Goal: Task Accomplishment & Management: Use online tool/utility

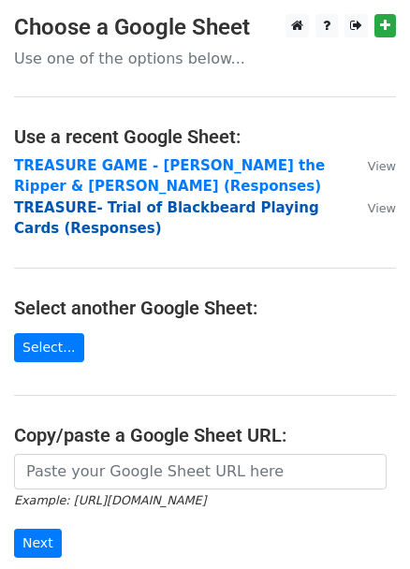
click at [143, 206] on strong "TREASURE- Trial of Blackbeard Playing Cards (Responses)" at bounding box center [166, 218] width 305 height 38
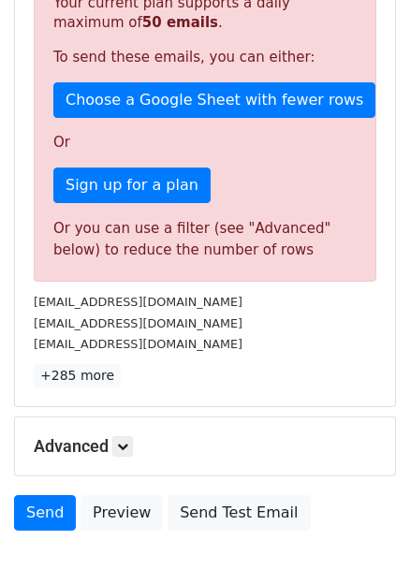
scroll to position [522, 0]
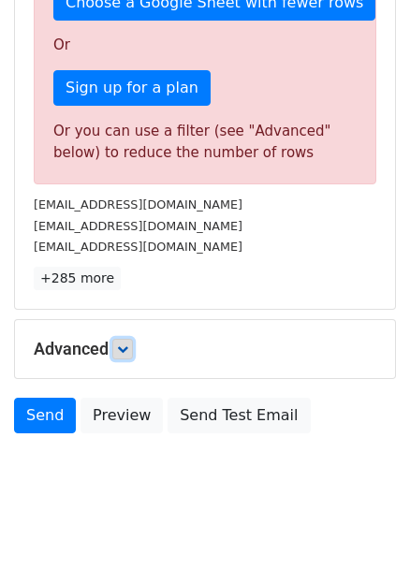
click at [122, 343] on icon at bounding box center [122, 348] width 11 height 11
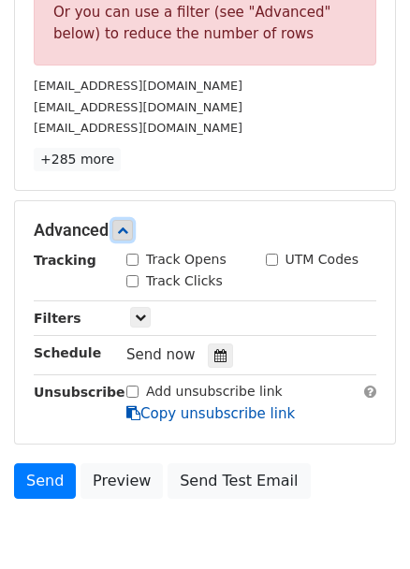
scroll to position [704, 0]
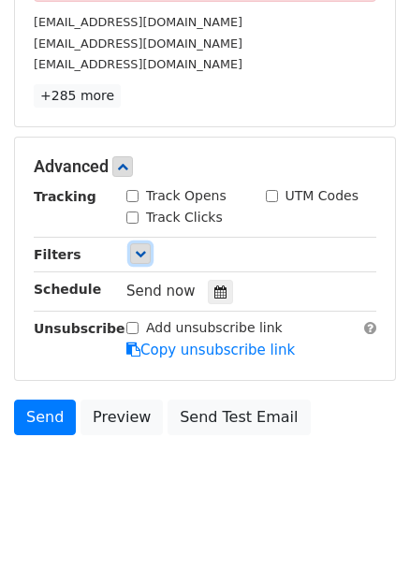
click at [144, 248] on icon at bounding box center [140, 253] width 11 height 11
click at [140, 248] on icon at bounding box center [140, 253] width 11 height 11
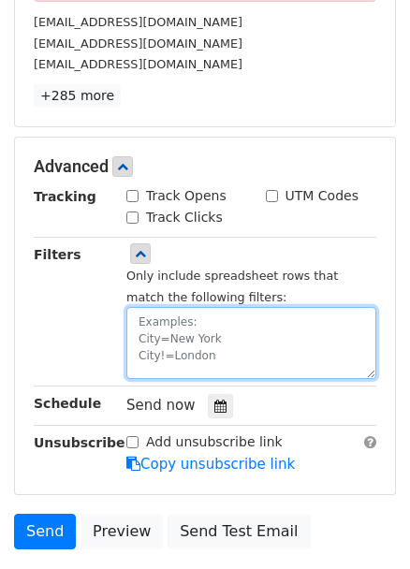
click at [168, 307] on textarea at bounding box center [251, 343] width 250 height 72
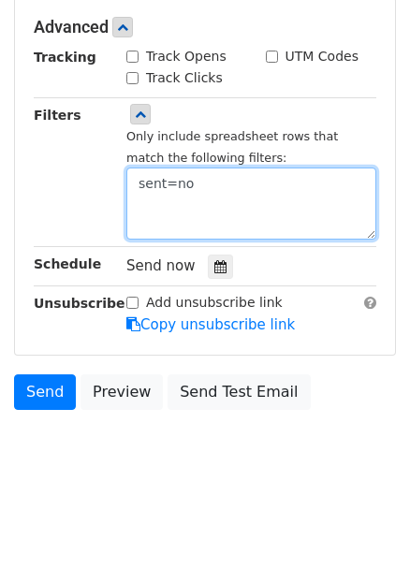
scroll to position [379, 0]
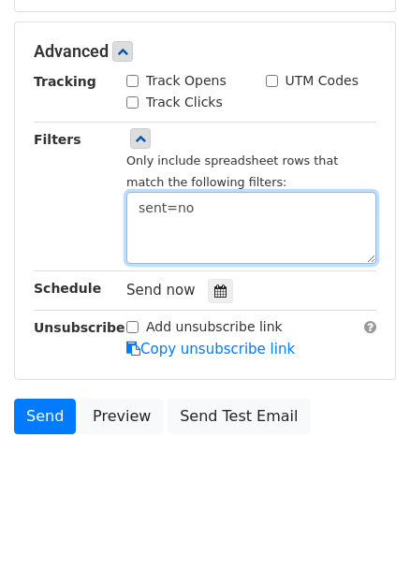
type textarea "sent=no"
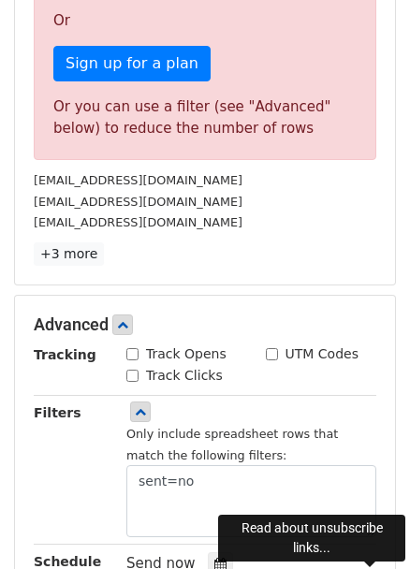
scroll to position [548, 0]
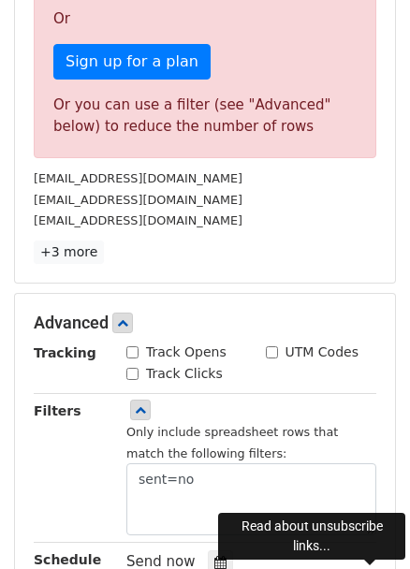
click at [210, 240] on p "+3 more" at bounding box center [205, 251] width 342 height 23
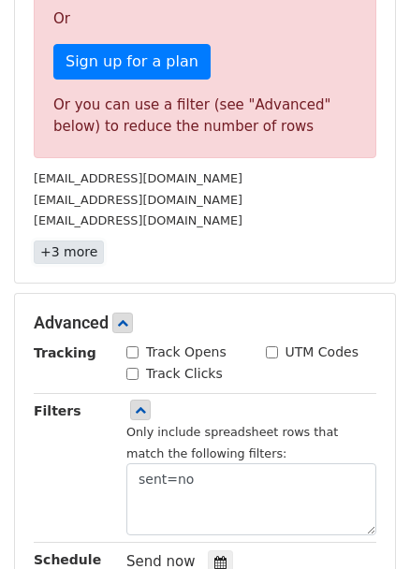
click at [62, 240] on link "+3 more" at bounding box center [69, 251] width 70 height 23
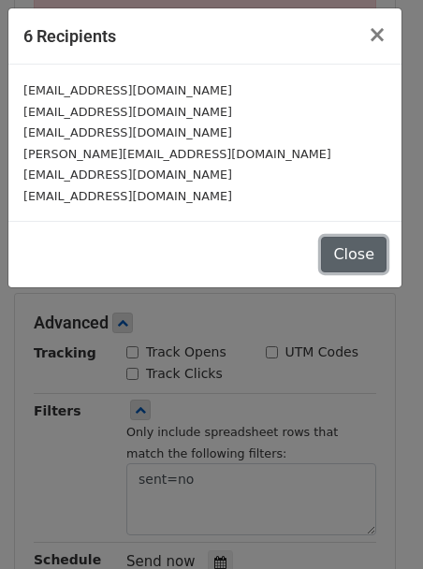
click at [347, 245] on button "Close" at bounding box center [353, 255] width 65 height 36
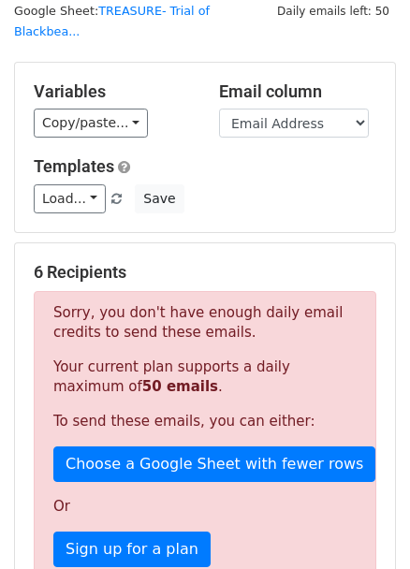
scroll to position [38, 0]
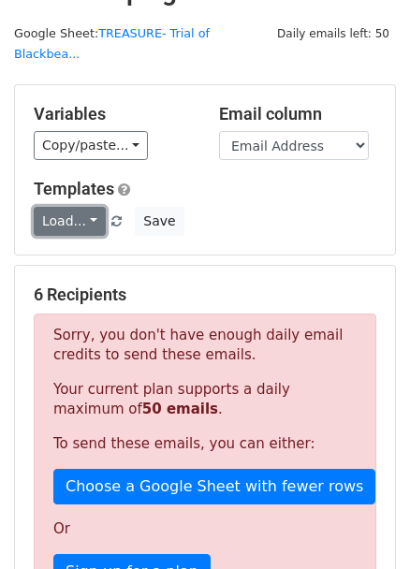
click at [98, 207] on link "Load..." at bounding box center [70, 221] width 72 height 29
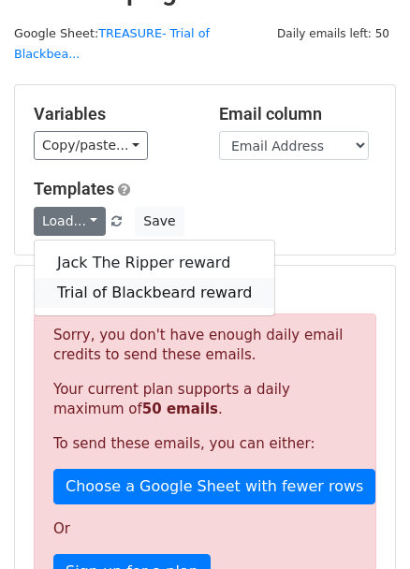
click at [97, 278] on link "Trial of Blackbeard reward" at bounding box center [154, 293] width 239 height 30
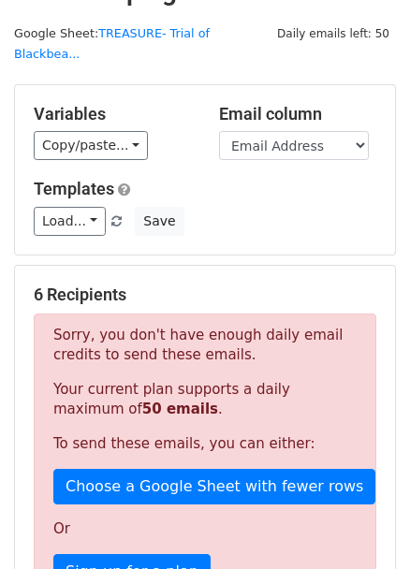
scroll to position [0, 0]
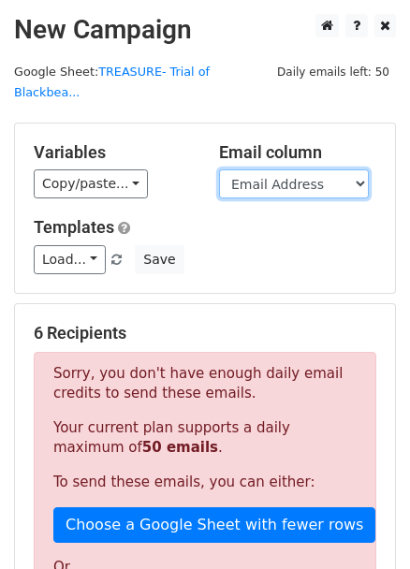
click at [279, 169] on select "Timestamp Email Address The Edition of your Trial of Blackbeard Playing Cards E…" at bounding box center [294, 183] width 150 height 29
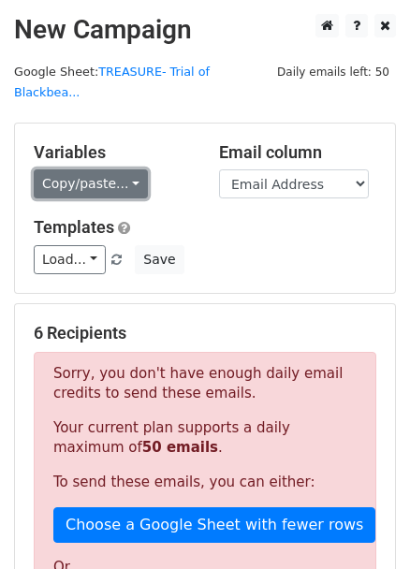
click at [113, 169] on link "Copy/paste..." at bounding box center [91, 183] width 114 height 29
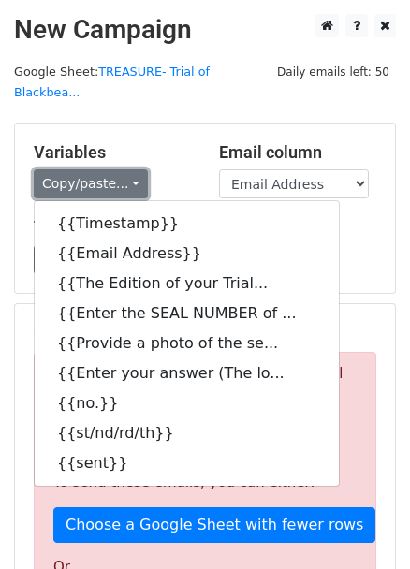
click at [113, 169] on link "Copy/paste..." at bounding box center [91, 183] width 114 height 29
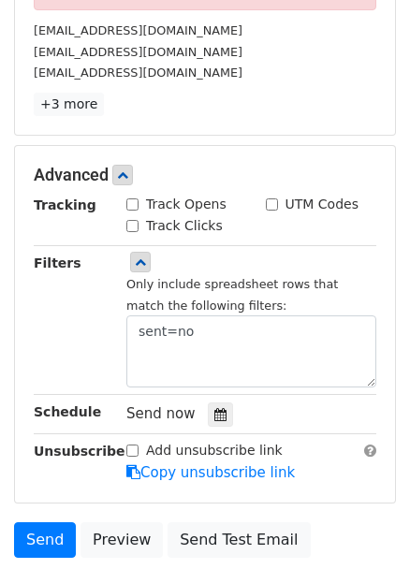
scroll to position [765, 0]
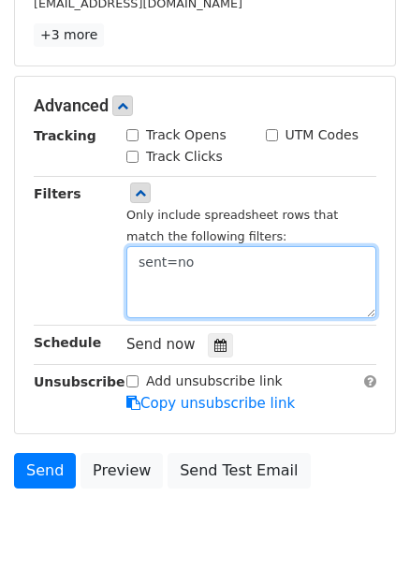
click at [277, 246] on textarea "sent=no" at bounding box center [251, 282] width 250 height 72
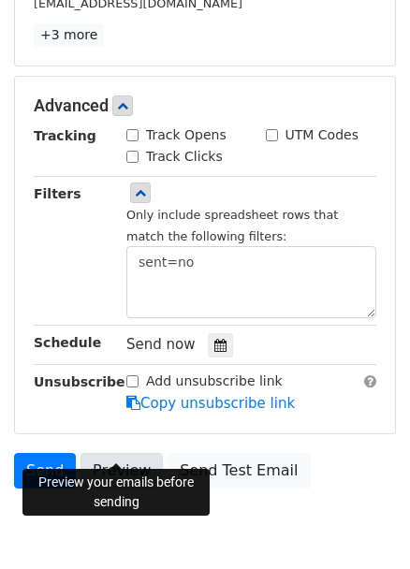
click at [127, 454] on link "Preview" at bounding box center [121, 471] width 82 height 36
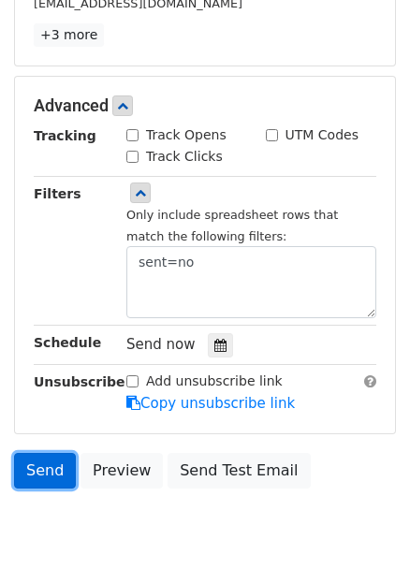
click at [49, 453] on link "Send" at bounding box center [45, 471] width 62 height 36
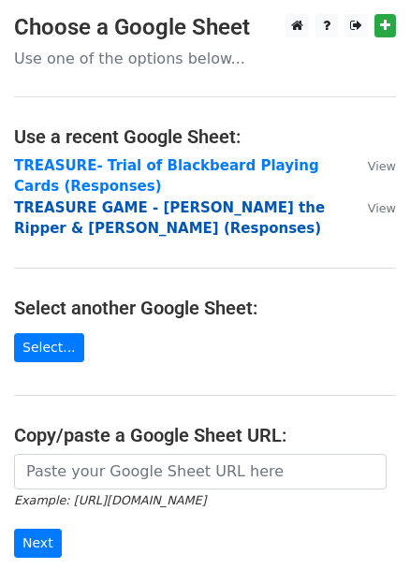
click at [129, 215] on strong "TREASURE GAME - [PERSON_NAME] the Ripper & [PERSON_NAME] (Responses)" at bounding box center [169, 218] width 311 height 38
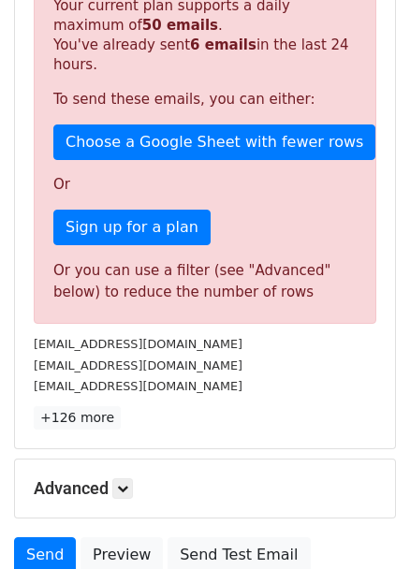
scroll to position [561, 0]
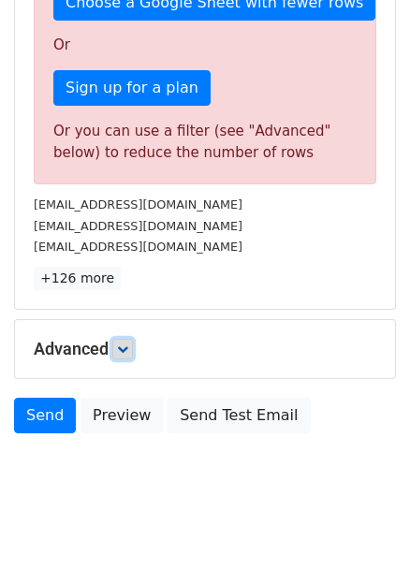
click at [131, 339] on link at bounding box center [122, 349] width 21 height 21
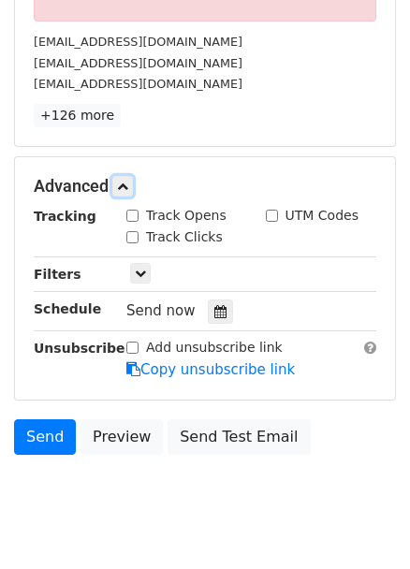
scroll to position [744, 0]
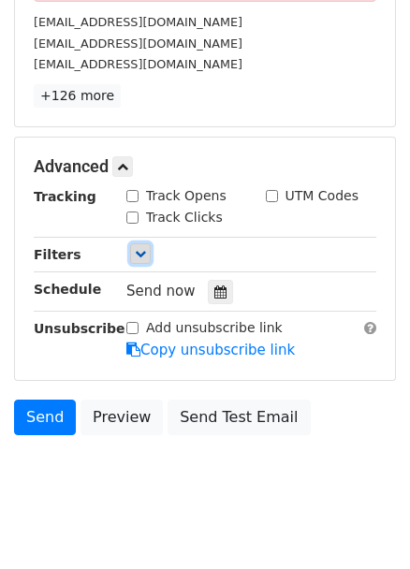
click at [135, 248] on icon at bounding box center [140, 253] width 11 height 11
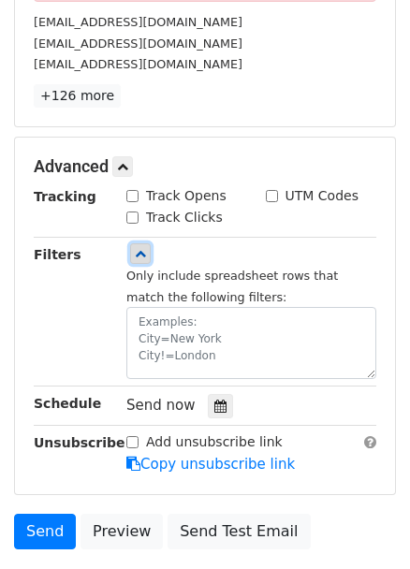
scroll to position [858, 0]
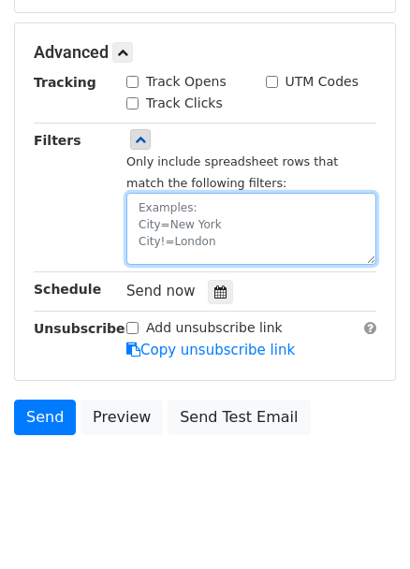
click at [210, 203] on textarea at bounding box center [251, 229] width 250 height 72
paste textarea "Yes-26/9"
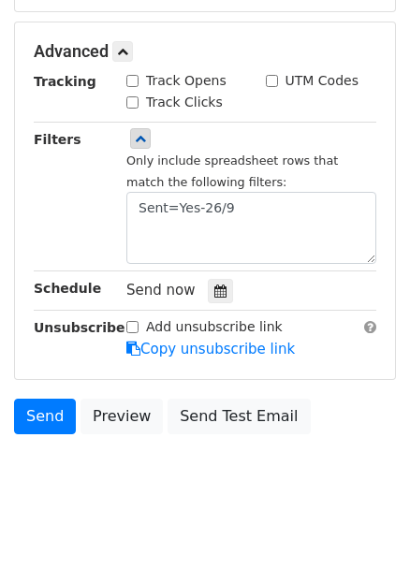
click at [48, 193] on div "Filters" at bounding box center [66, 197] width 93 height 136
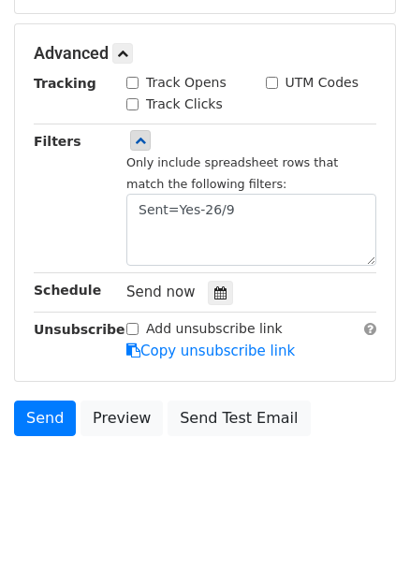
click at [302, 280] on div "Send now" at bounding box center [236, 292] width 220 height 25
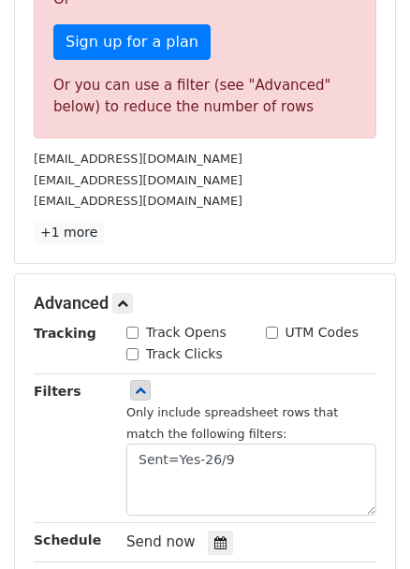
scroll to position [432, 0]
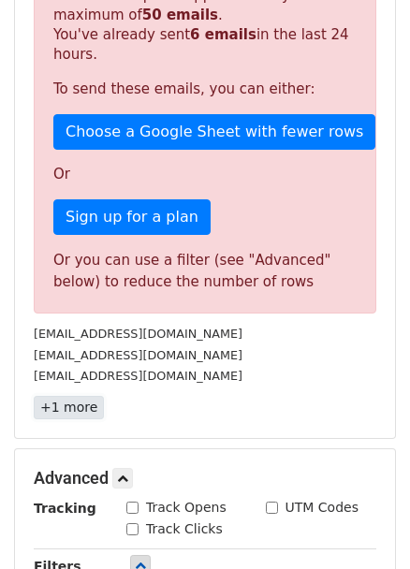
click at [65, 396] on link "+1 more" at bounding box center [69, 407] width 70 height 23
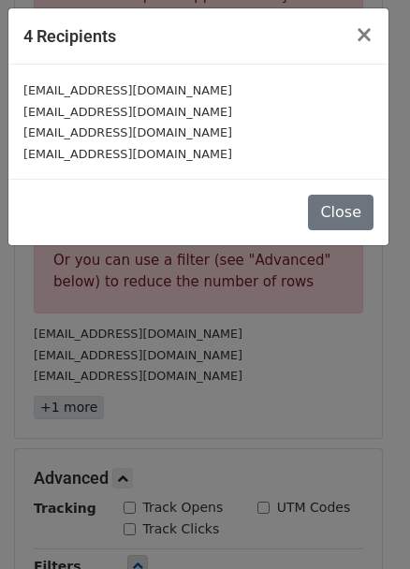
scroll to position [411, 0]
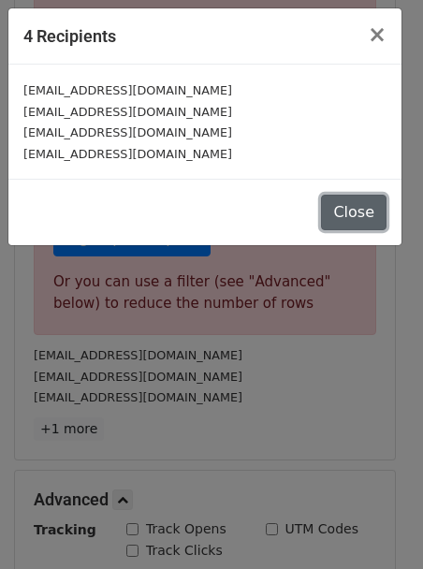
click at [364, 218] on button "Close" at bounding box center [353, 213] width 65 height 36
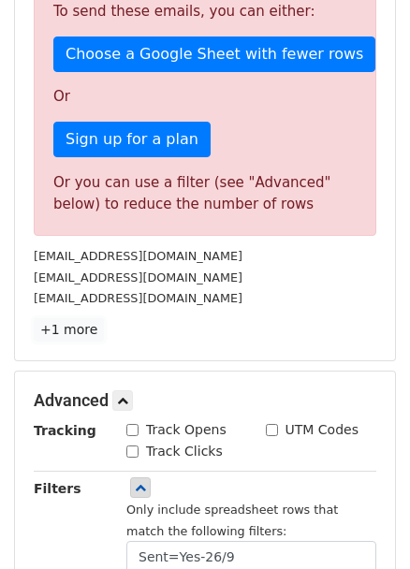
scroll to position [850, 0]
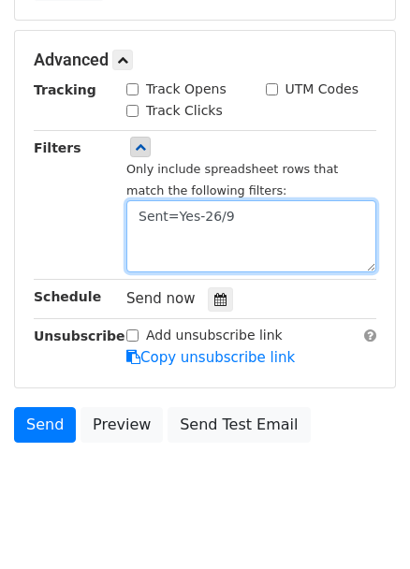
click at [257, 200] on textarea "Sent=Yes-26/9" at bounding box center [251, 236] width 250 height 72
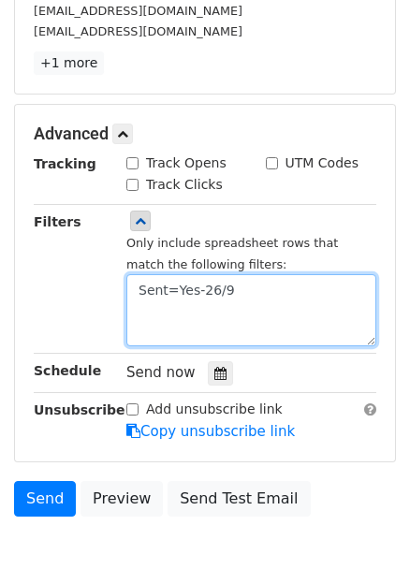
scroll to position [445, 0]
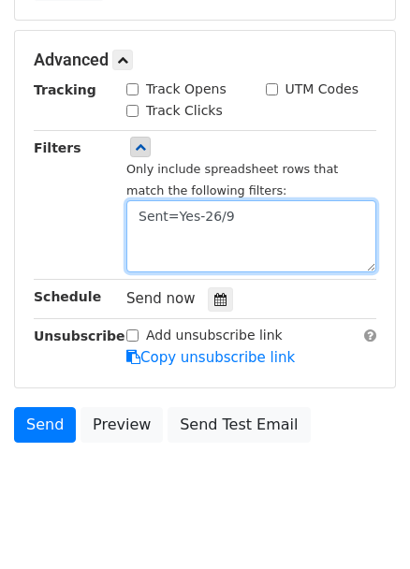
click at [167, 200] on textarea "Sent=Yes-26/9" at bounding box center [251, 236] width 250 height 72
click at [152, 213] on textarea "Sent=Yes-26/9" at bounding box center [251, 236] width 250 height 72
paste textarea "WRONG!"
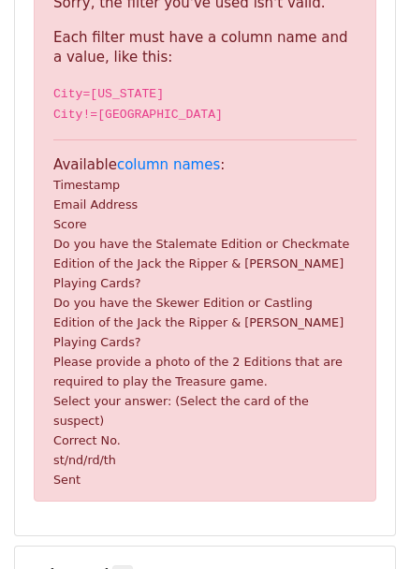
scroll to position [865, 0]
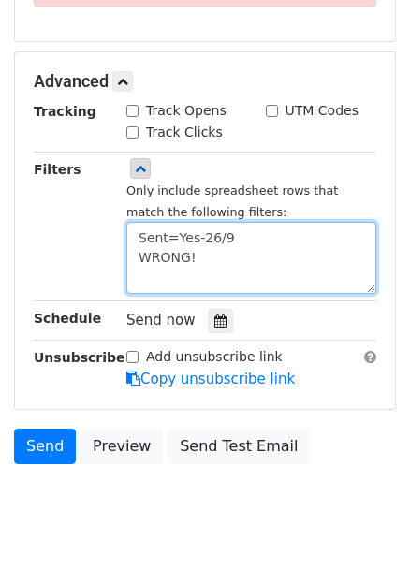
paste textarea "Correct No."
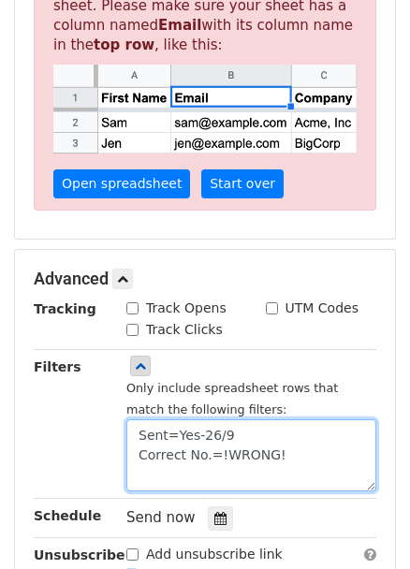
scroll to position [521, 0]
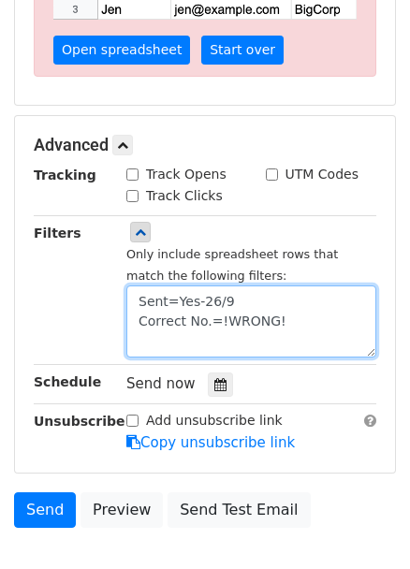
type textarea "Sent=Yes-26/9 Correct No.=WRONG!"
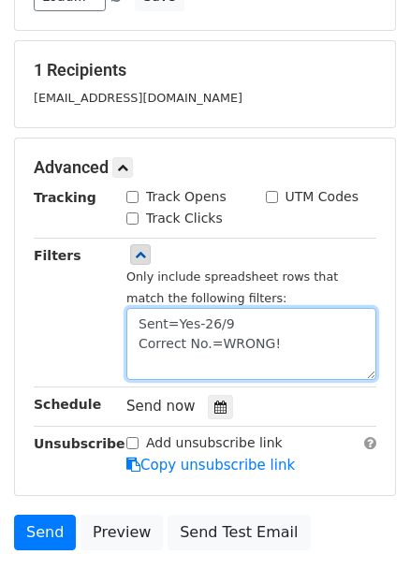
scroll to position [351, 0]
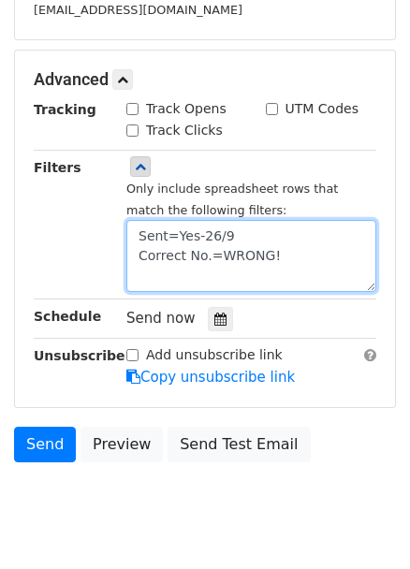
drag, startPoint x: 291, startPoint y: 221, endPoint x: 147, endPoint y: 179, distance: 150.1
click at [147, 179] on div "Only include spreadsheet rows that match the following filters: Sent=Yes-26/9 C…" at bounding box center [251, 235] width 250 height 114
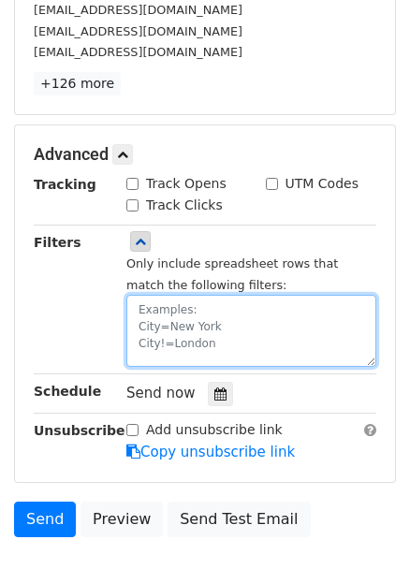
paste textarea "Sent=Yes-26/9 Correct No.=WRONG!"
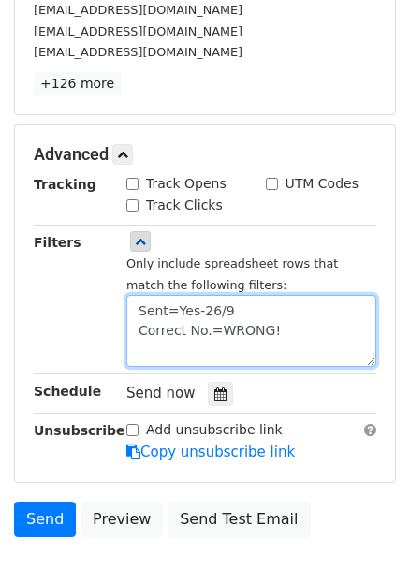
click at [211, 312] on div "Tracking Track Opens UTM Codes Track Clicks Filters Only include spreadsheet ro…" at bounding box center [205, 318] width 342 height 289
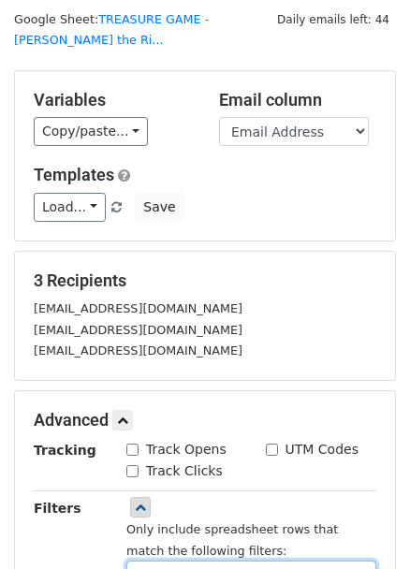
scroll to position [0, 0]
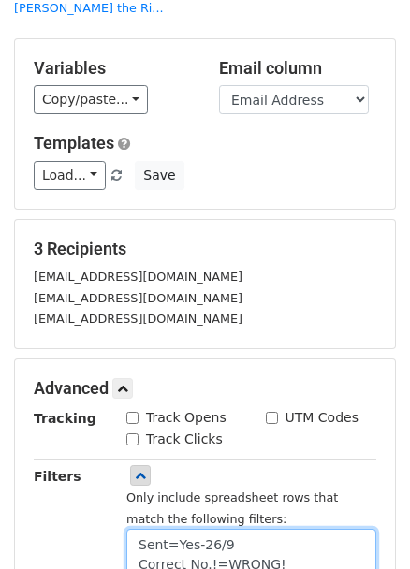
type textarea "Sent=Yes-26/9 Correct No.!=WRONG!"
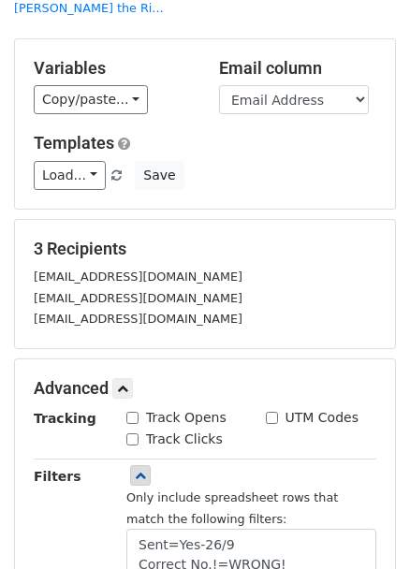
click at [261, 266] on div "s0cietal.atr0phy7@gmail.com" at bounding box center [205, 277] width 370 height 22
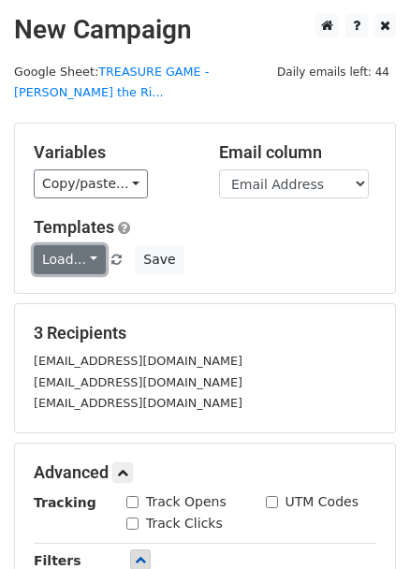
click at [75, 245] on link "Load..." at bounding box center [70, 259] width 72 height 29
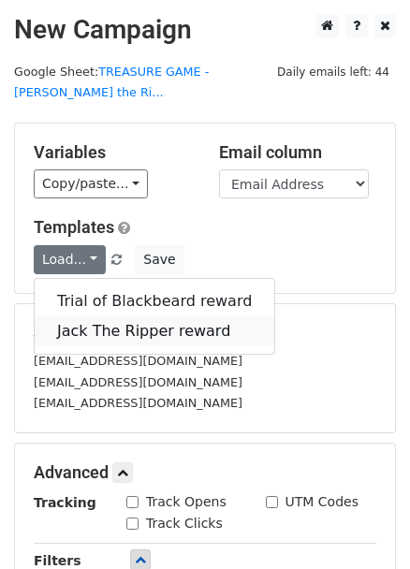
click at [118, 316] on link "Jack The Ripper reward" at bounding box center [154, 331] width 239 height 30
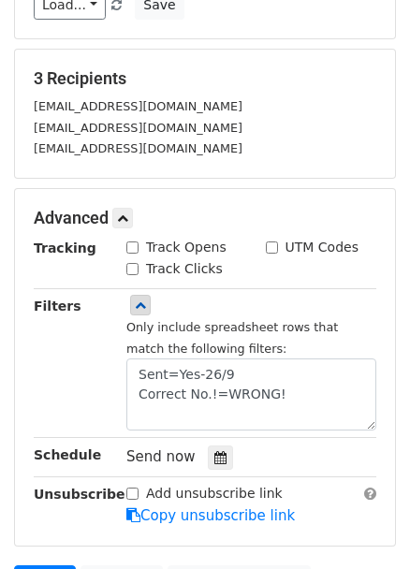
scroll to position [421, 0]
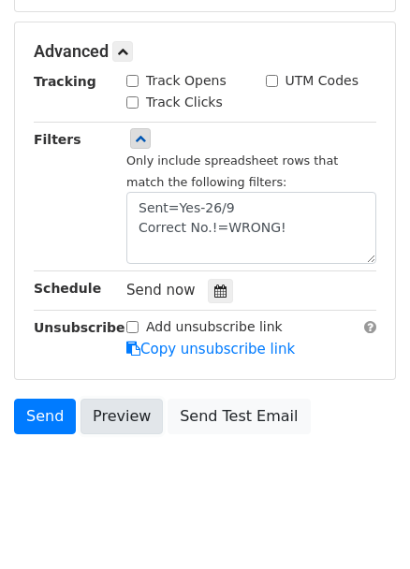
click at [119, 399] on link "Preview" at bounding box center [121, 417] width 82 height 36
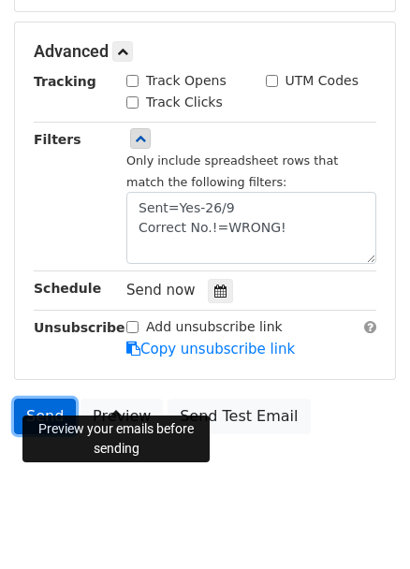
click at [43, 399] on link "Send" at bounding box center [45, 417] width 62 height 36
